Goal: Information Seeking & Learning: Check status

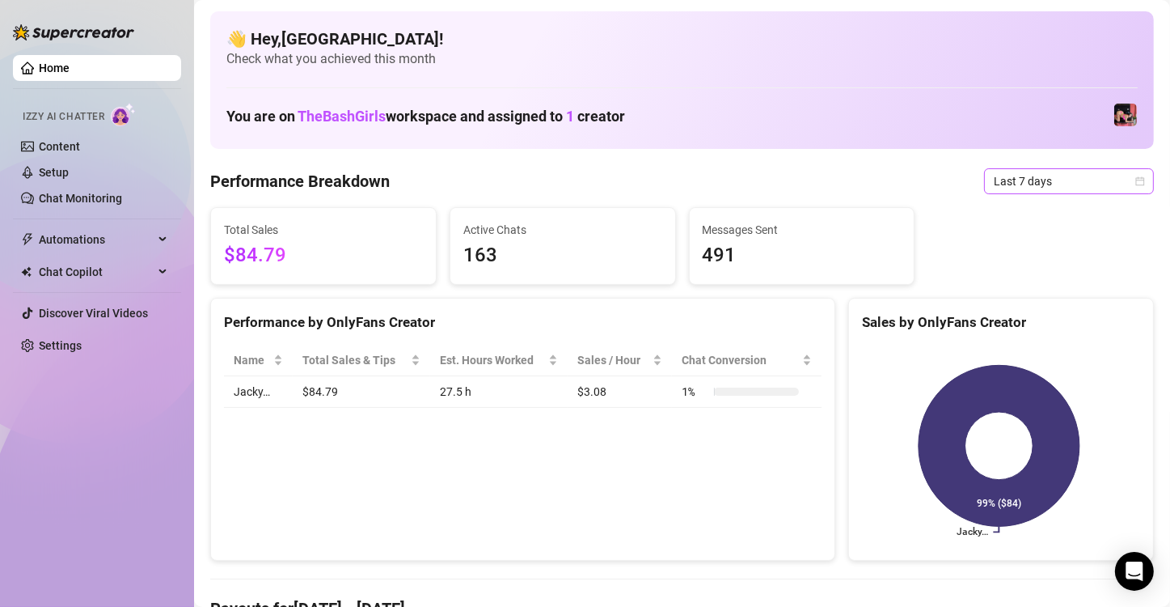
click at [1135, 182] on icon "calendar" at bounding box center [1140, 181] width 10 height 10
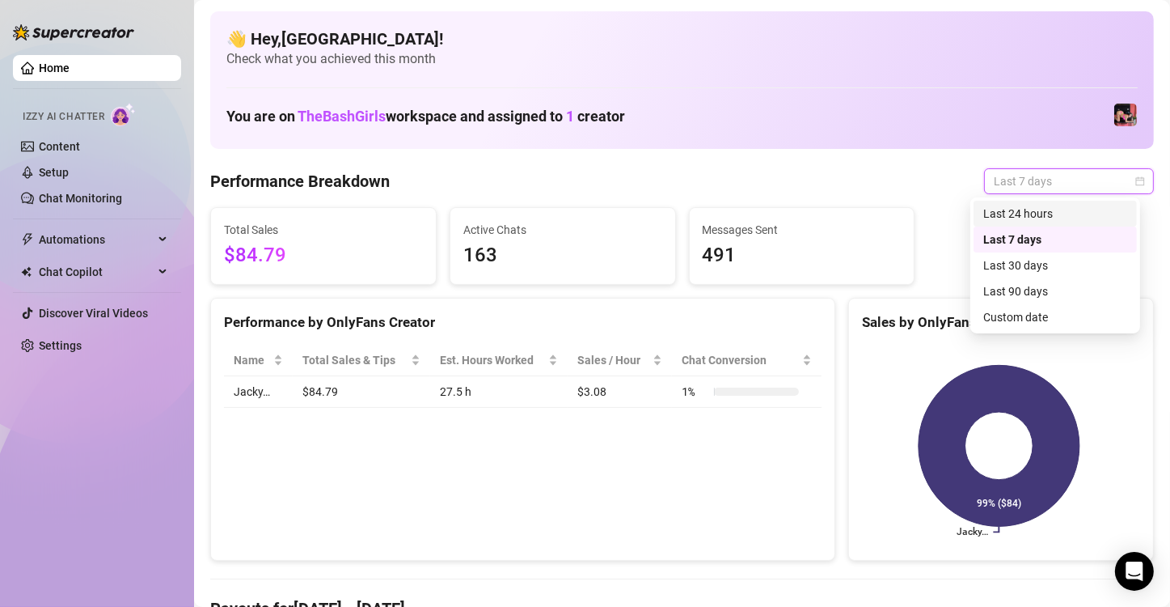
click at [1017, 207] on div "Last 24 hours" at bounding box center [1055, 214] width 144 height 18
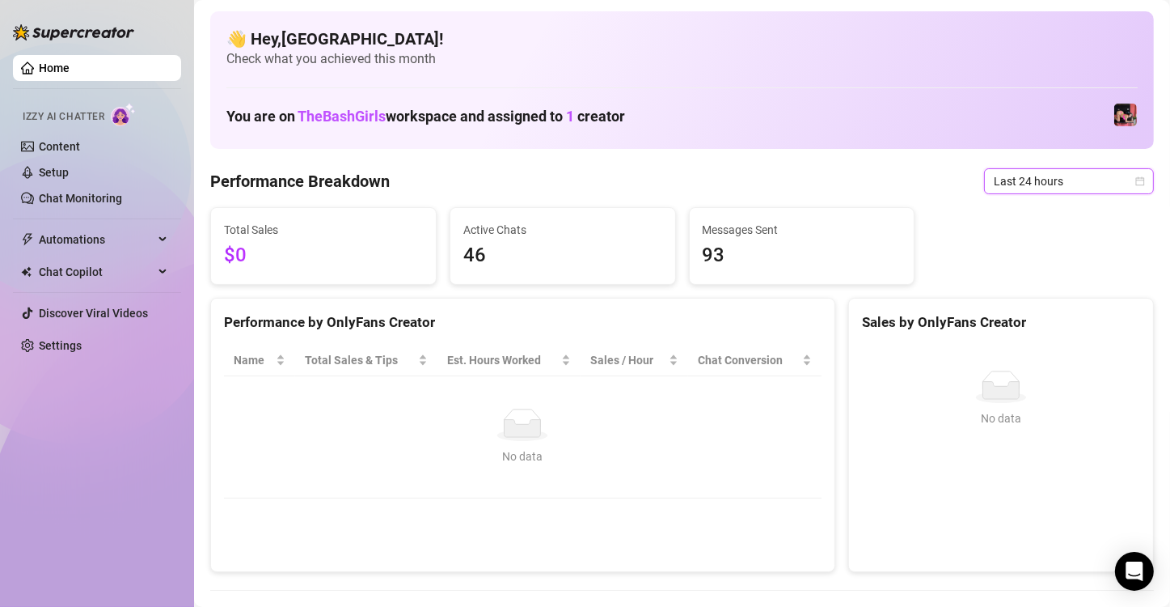
click at [1042, 260] on div "Total Sales $0 Active Chats 46 Messages Sent 93" at bounding box center [682, 246] width 957 height 78
click at [1139, 181] on div "Last 24 hours" at bounding box center [1069, 181] width 170 height 26
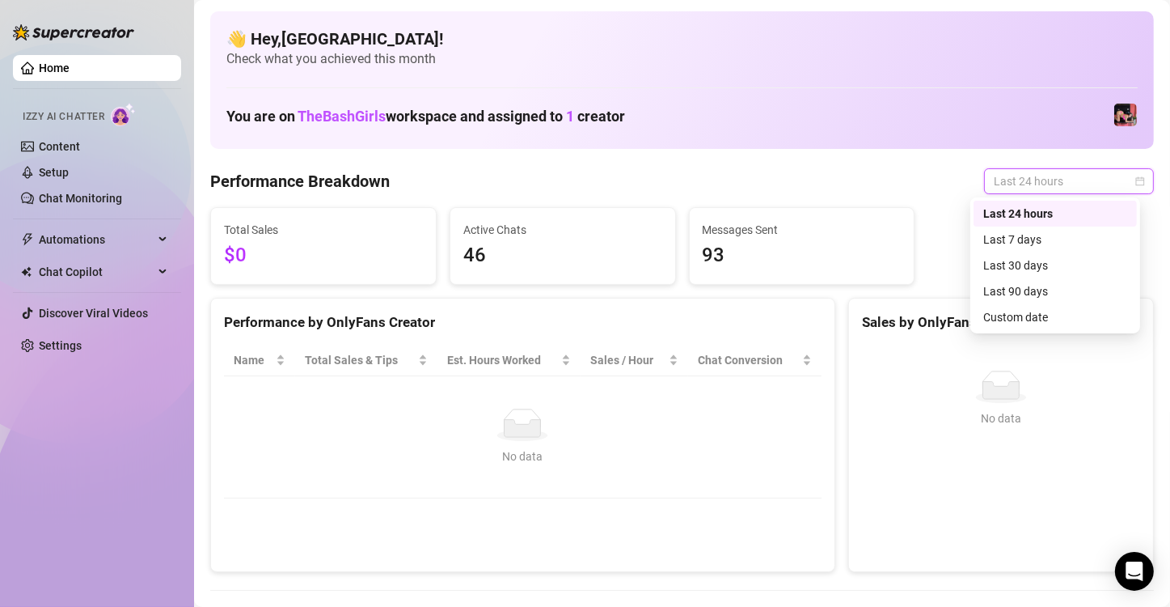
click at [1065, 230] on div "Last 7 days" at bounding box center [1055, 239] width 163 height 26
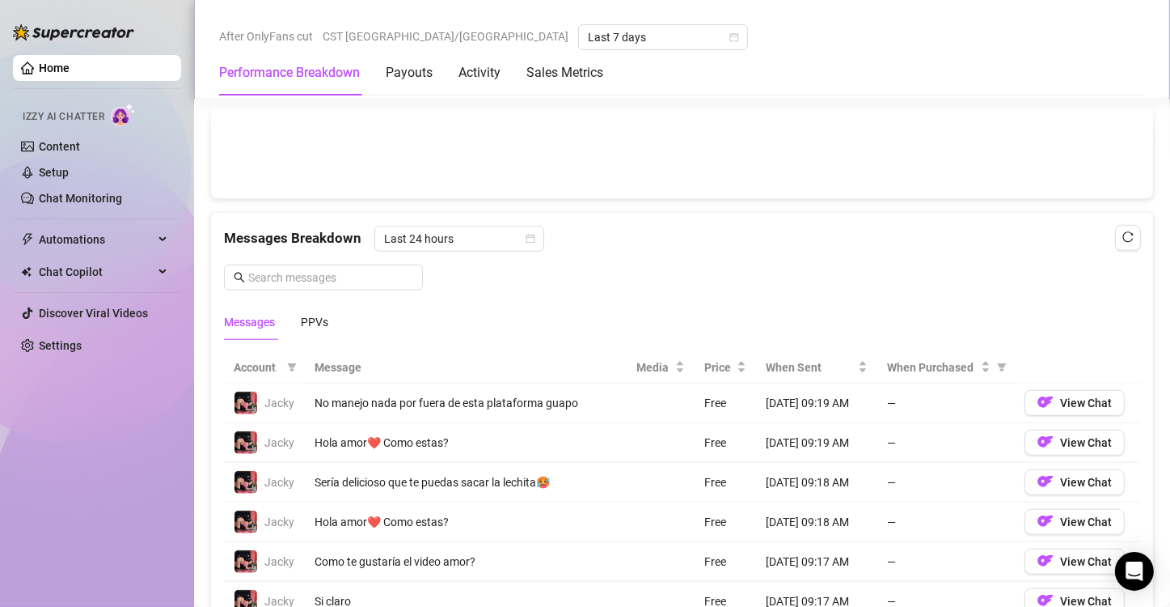
click at [926, 510] on td "—" at bounding box center [945, 522] width 137 height 40
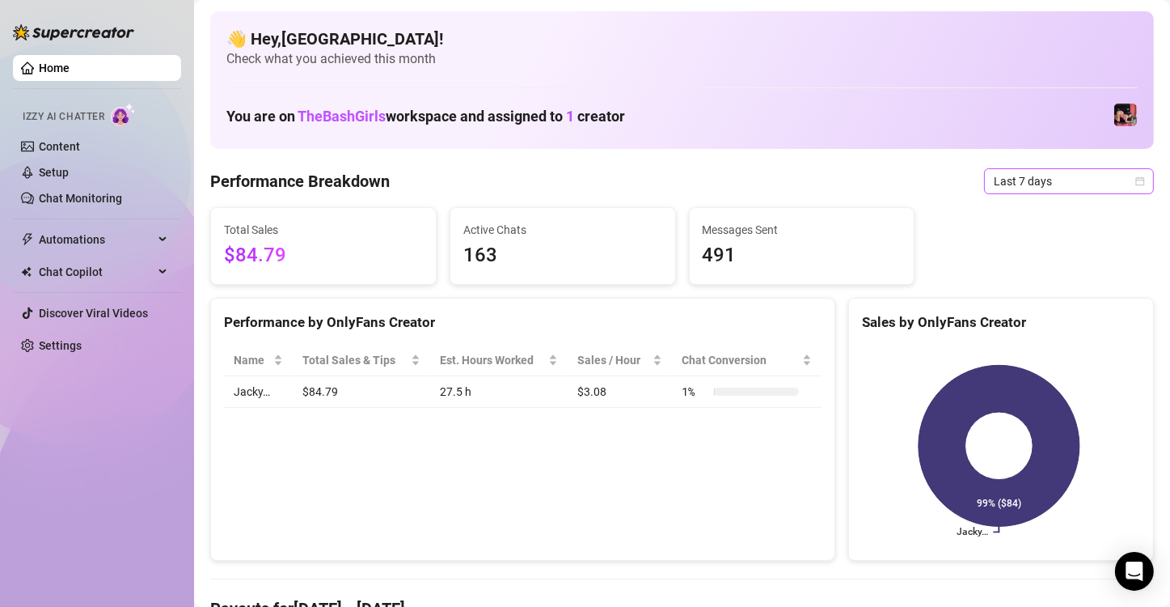
click at [1135, 183] on icon "calendar" at bounding box center [1140, 181] width 10 height 10
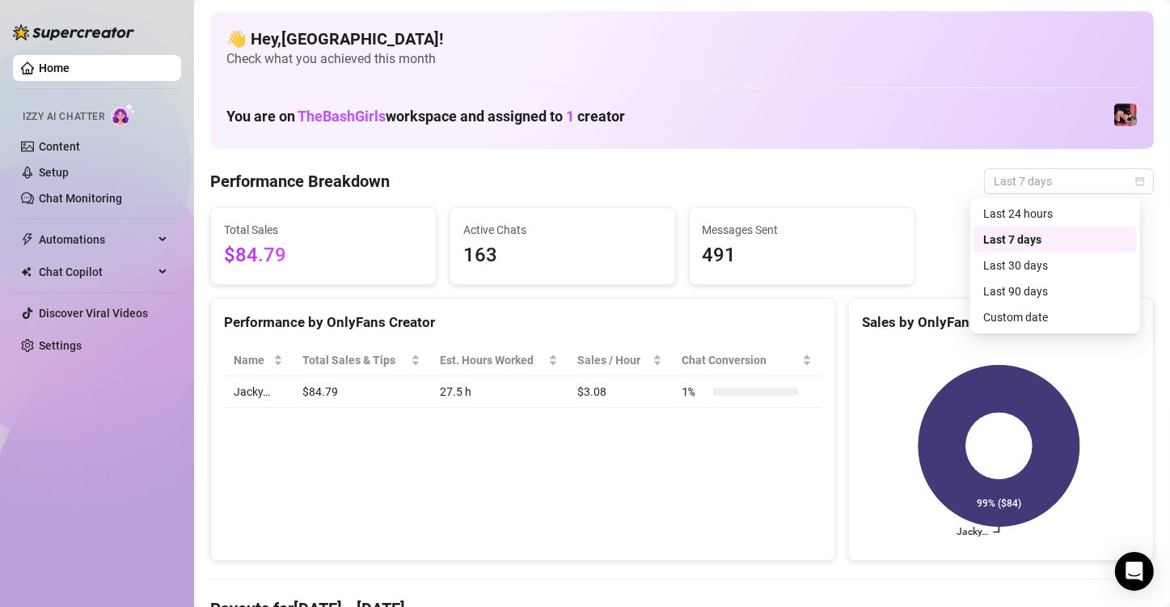
click at [1074, 261] on div "Last 30 days" at bounding box center [1055, 265] width 144 height 18
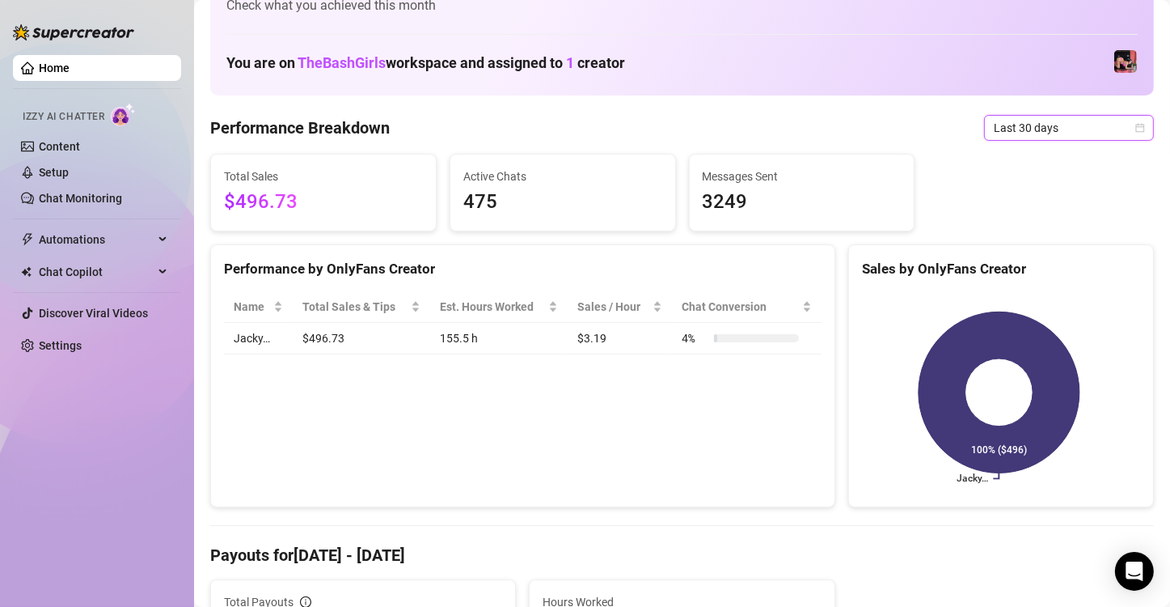
scroll to position [53, 0]
click at [1135, 125] on icon "calendar" at bounding box center [1140, 129] width 10 height 10
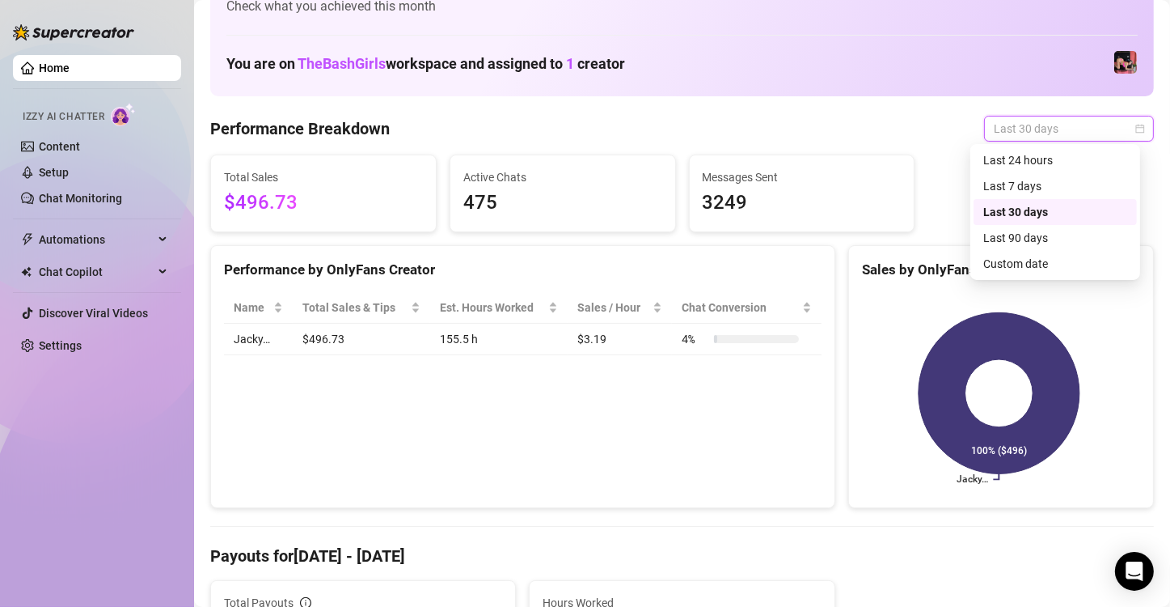
click at [1077, 184] on div "Last 7 days" at bounding box center [1055, 186] width 144 height 18
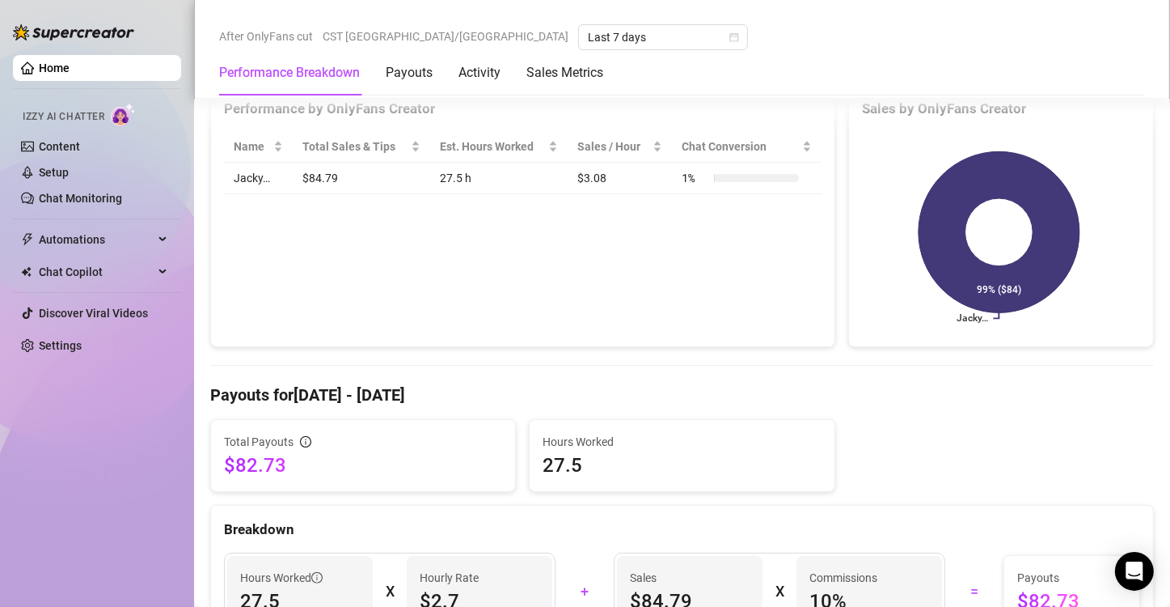
scroll to position [0, 0]
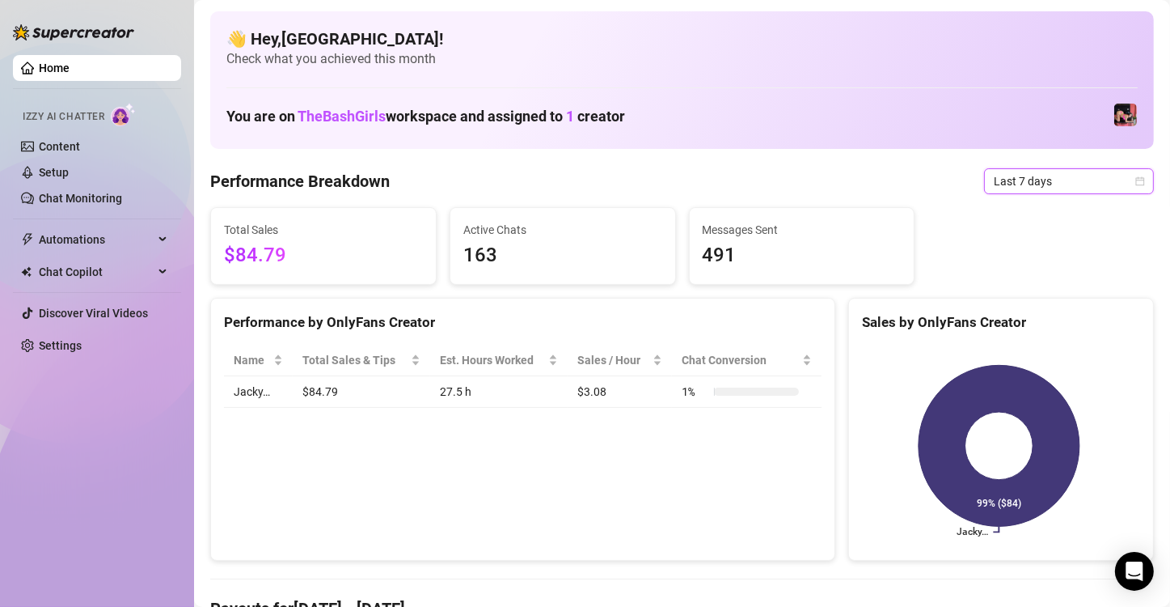
click at [1136, 180] on icon "calendar" at bounding box center [1140, 180] width 9 height 9
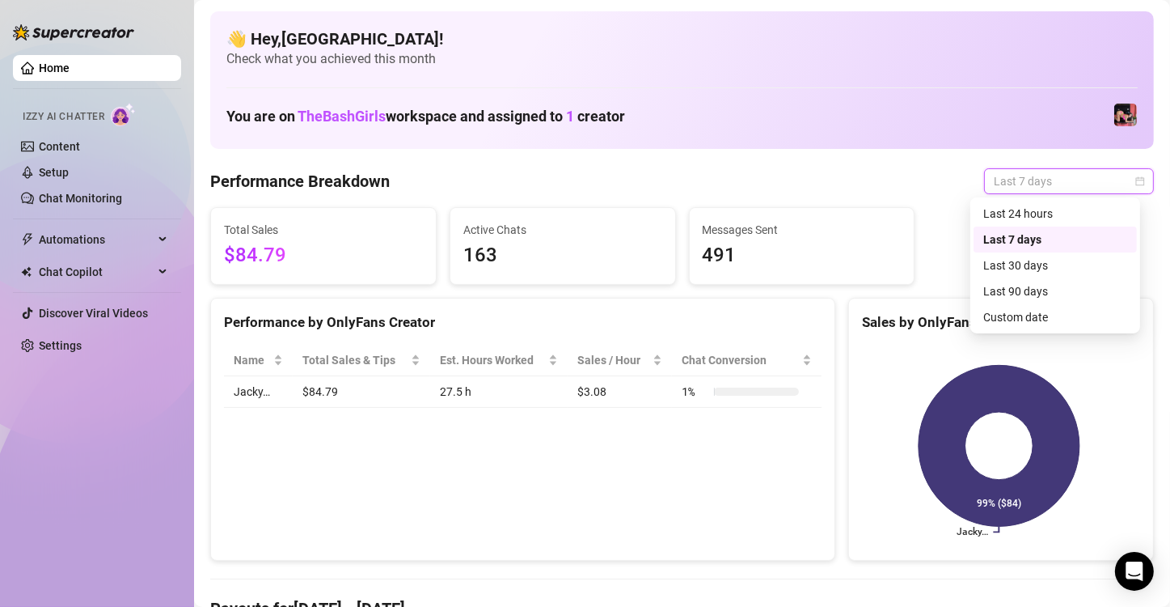
click at [1045, 256] on div "Last 30 days" at bounding box center [1055, 265] width 144 height 18
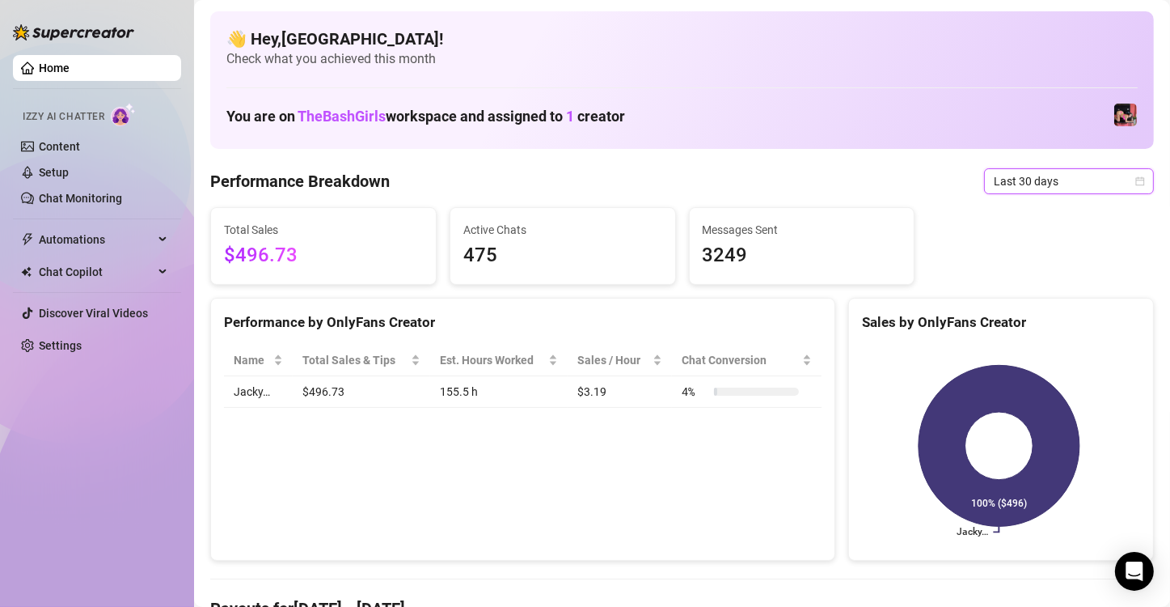
click at [1135, 178] on icon "calendar" at bounding box center [1140, 181] width 10 height 10
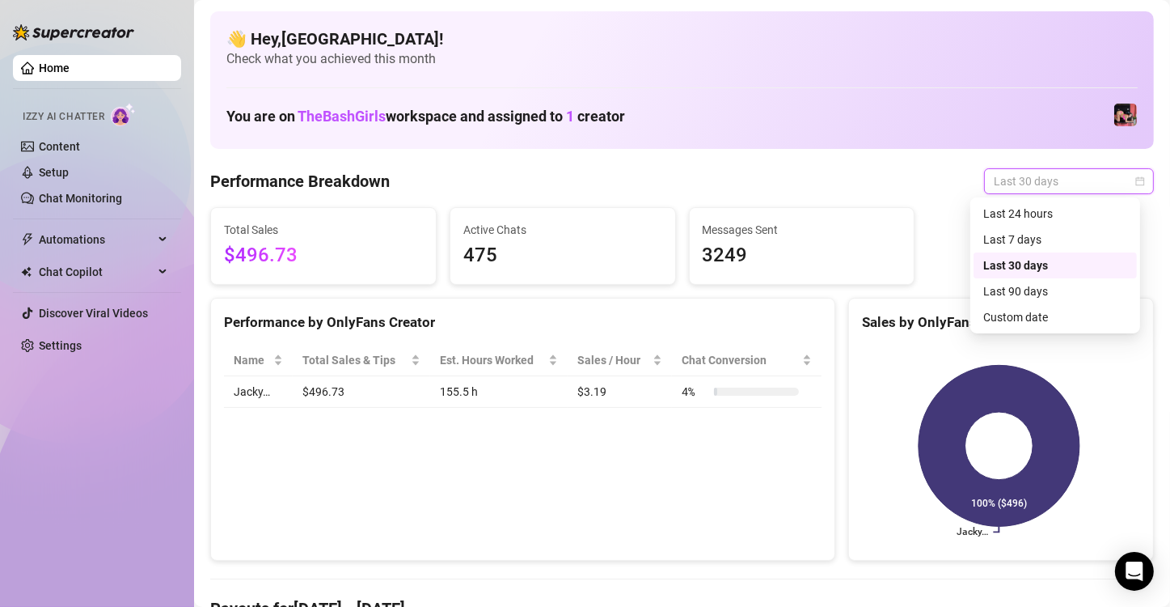
click at [1058, 202] on div "Last 24 hours" at bounding box center [1055, 214] width 163 height 26
